Goal: Task Accomplishment & Management: Complete application form

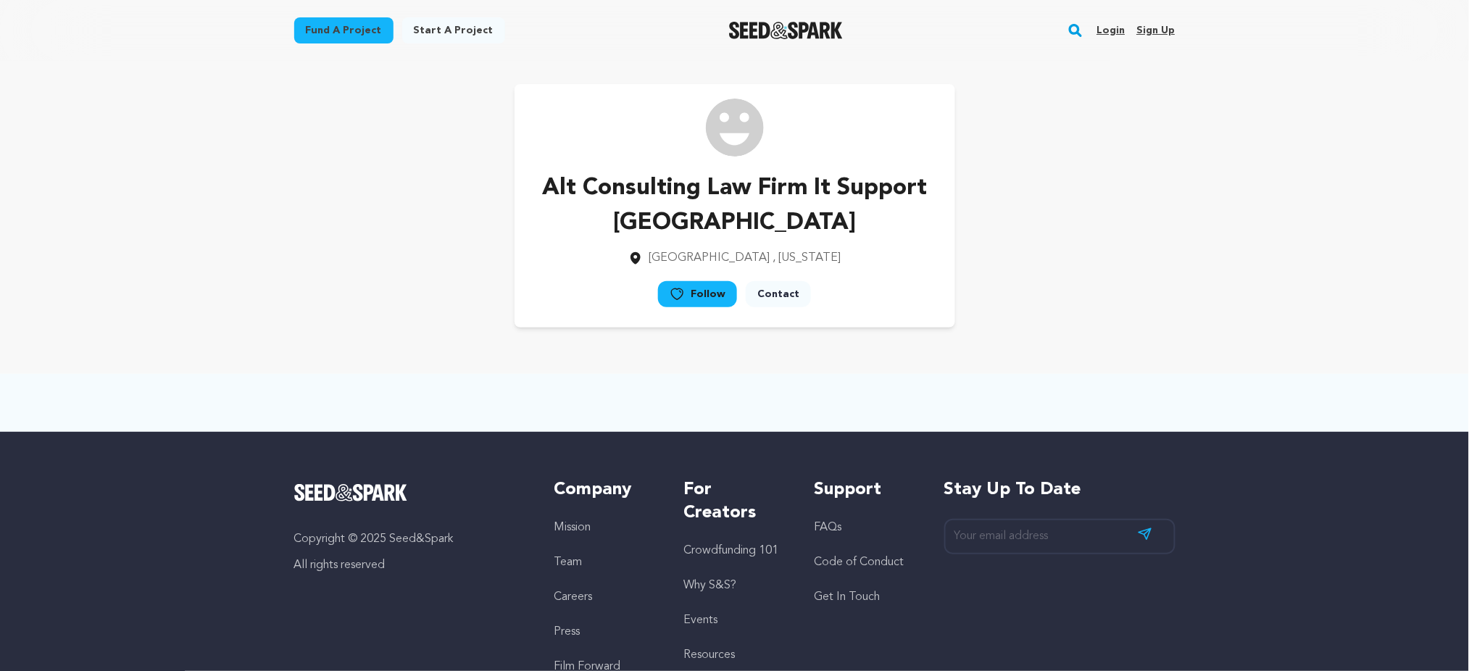
click at [1167, 30] on link "Sign up" at bounding box center [1156, 30] width 38 height 23
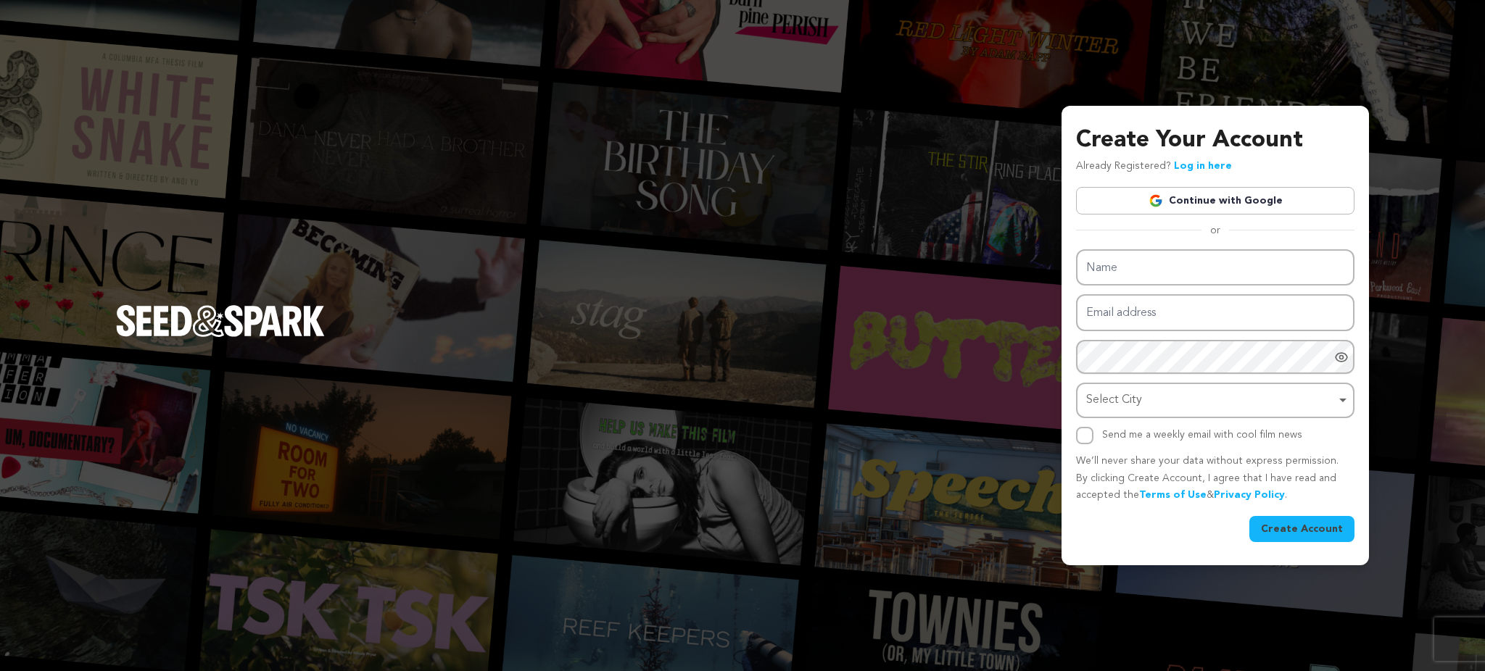
click at [1167, 265] on input "Name" at bounding box center [1215, 267] width 278 height 37
type input "Luna Pga Timepieces"
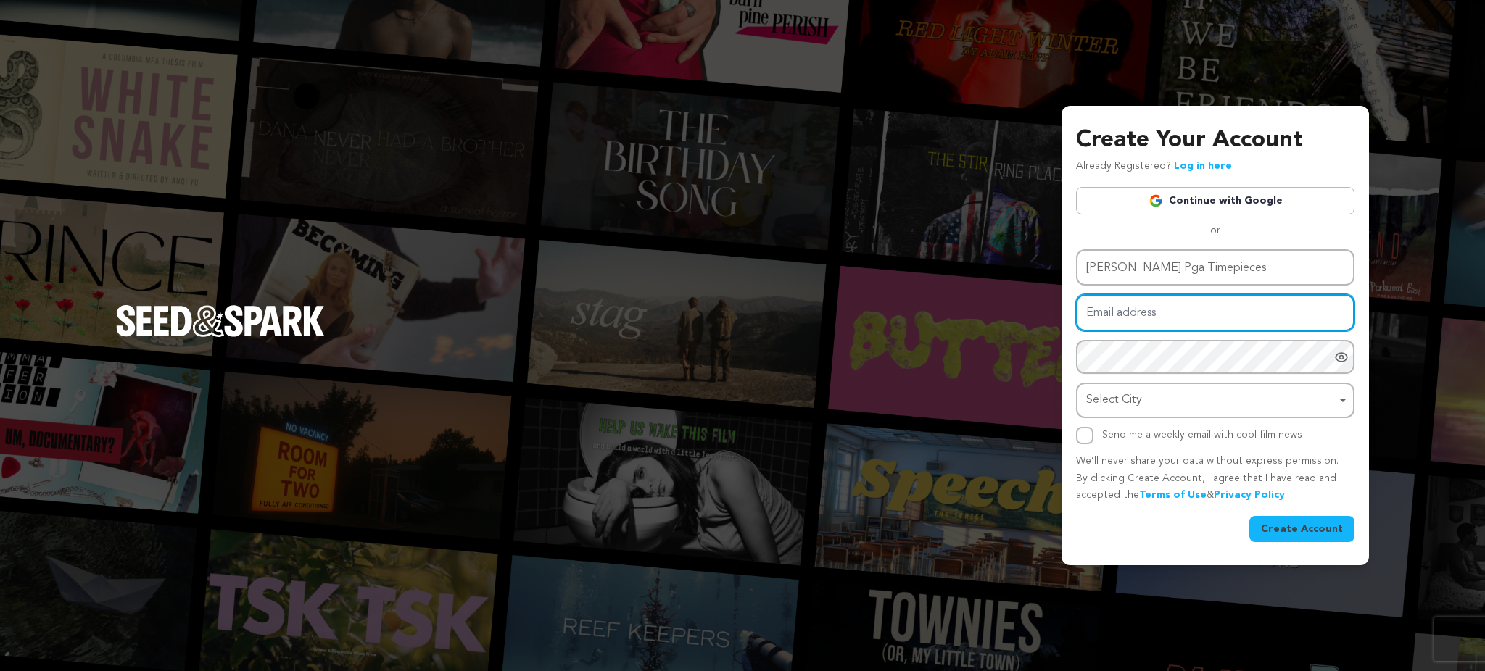
click at [1119, 323] on input "Email address" at bounding box center [1215, 312] width 278 height 37
paste input "luqipe@forexnews.bg"
type input "luqipe@forexnews.bg"
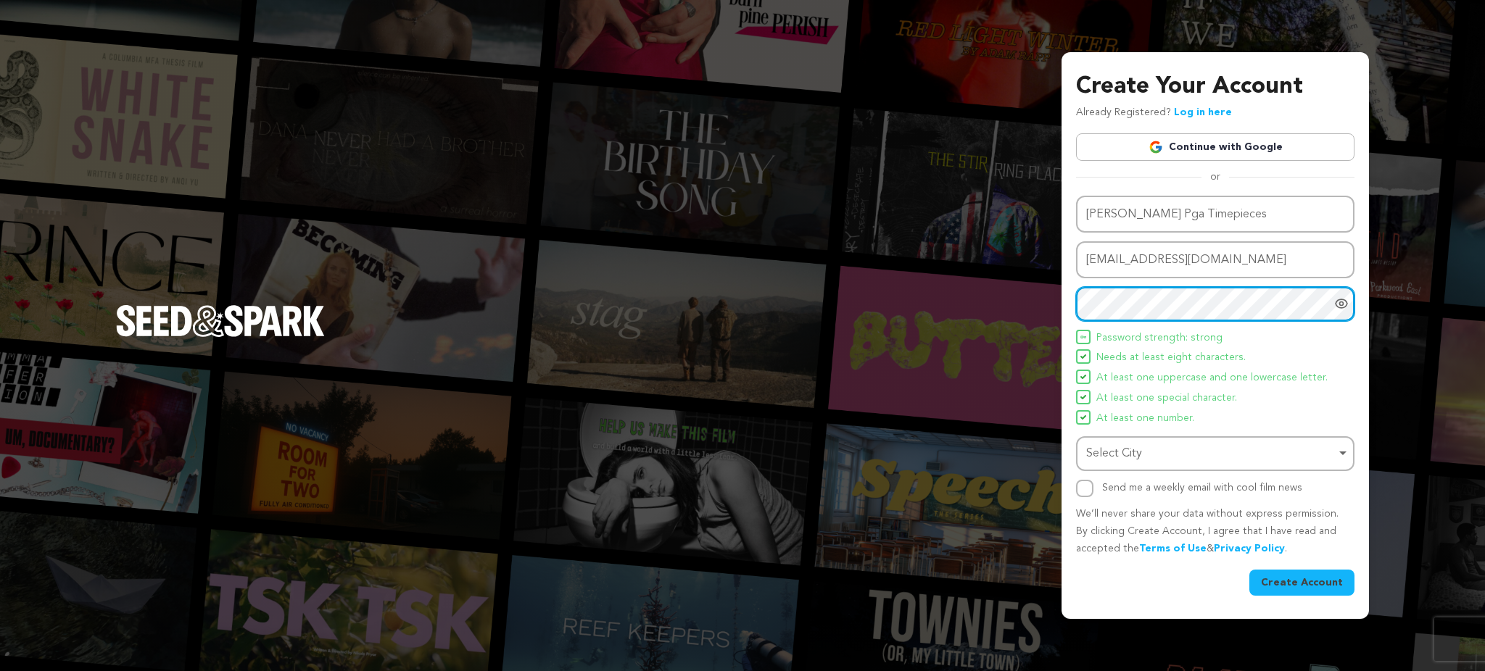
click at [1105, 451] on div "Select City Remove item" at bounding box center [1210, 454] width 249 height 21
click at [1100, 447] on div "Select City Remove item" at bounding box center [1210, 454] width 249 height 21
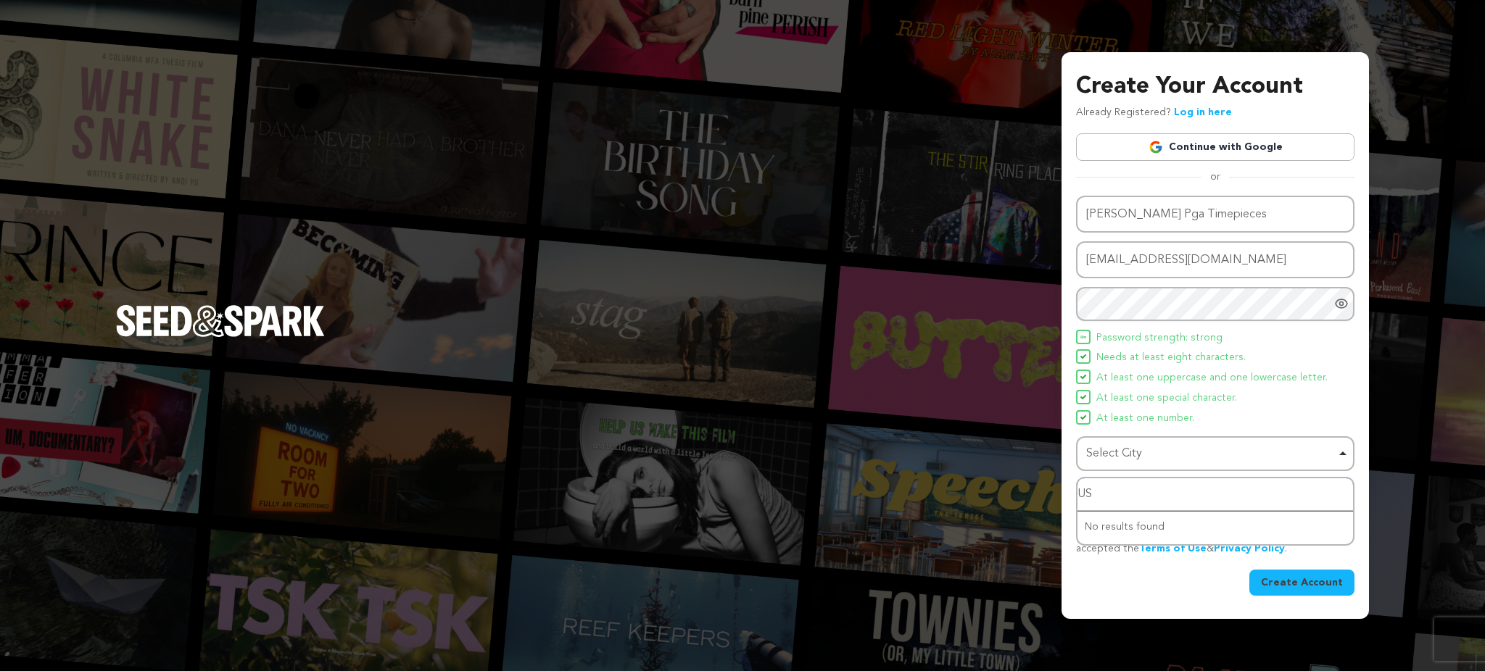
type input "USA"
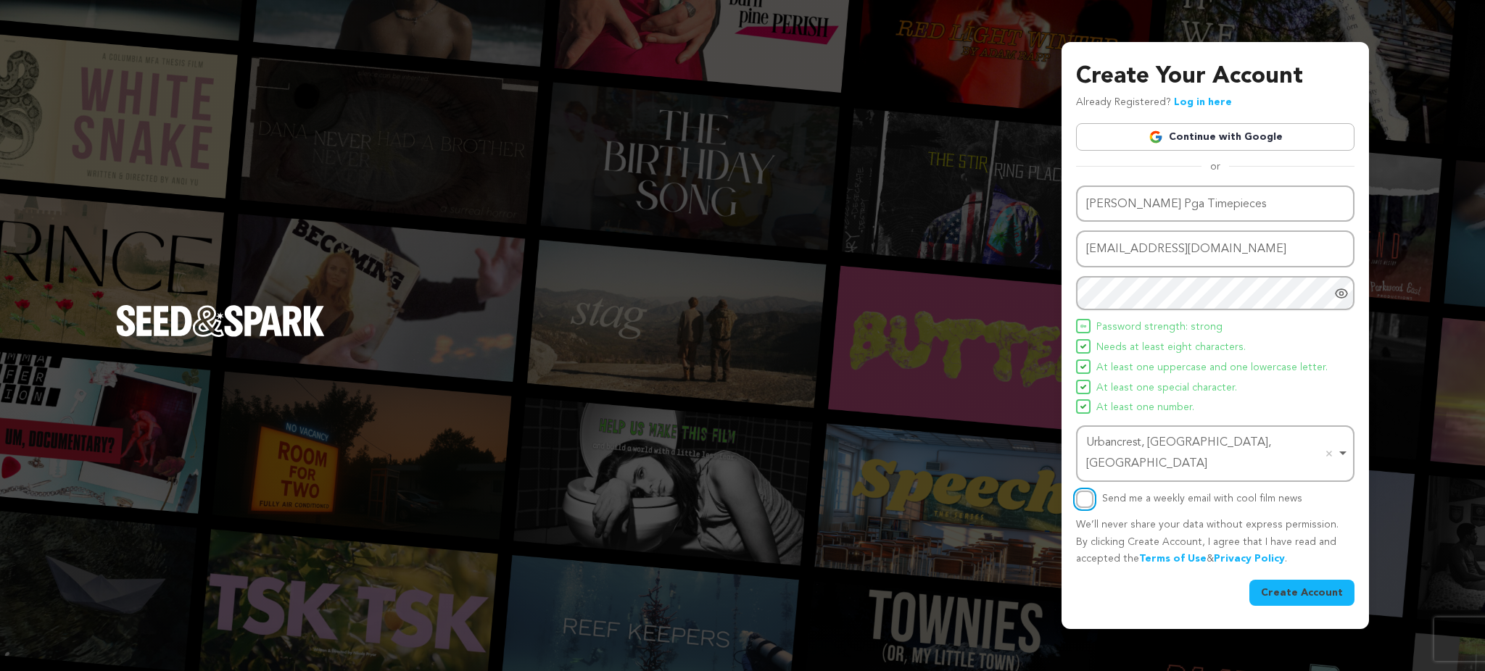
click at [1084, 494] on input "Send me a weekly email with cool film news" at bounding box center [1084, 499] width 17 height 17
checkbox input "true"
click at [1326, 581] on button "Create Account" at bounding box center [1301, 593] width 105 height 26
